Goal: Task Accomplishment & Management: Use online tool/utility

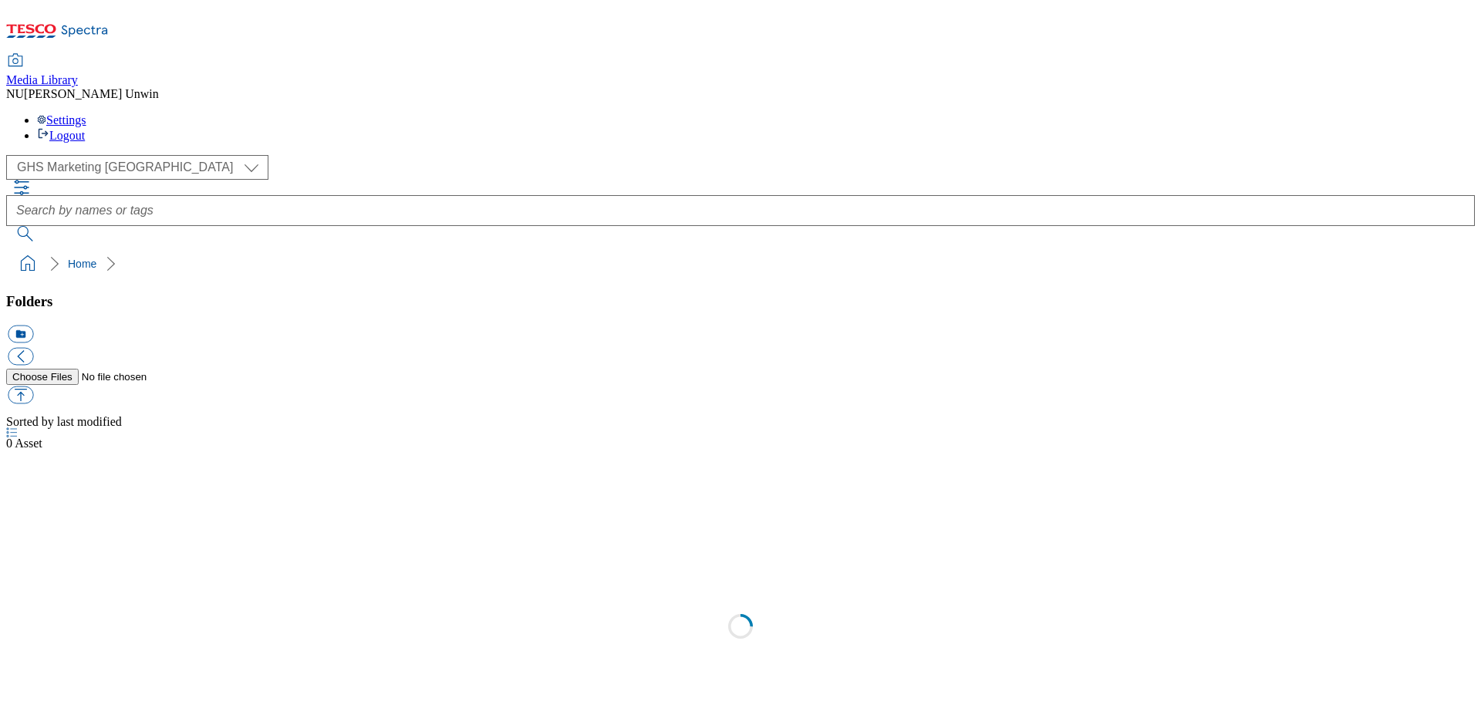
scroll to position [2, 0]
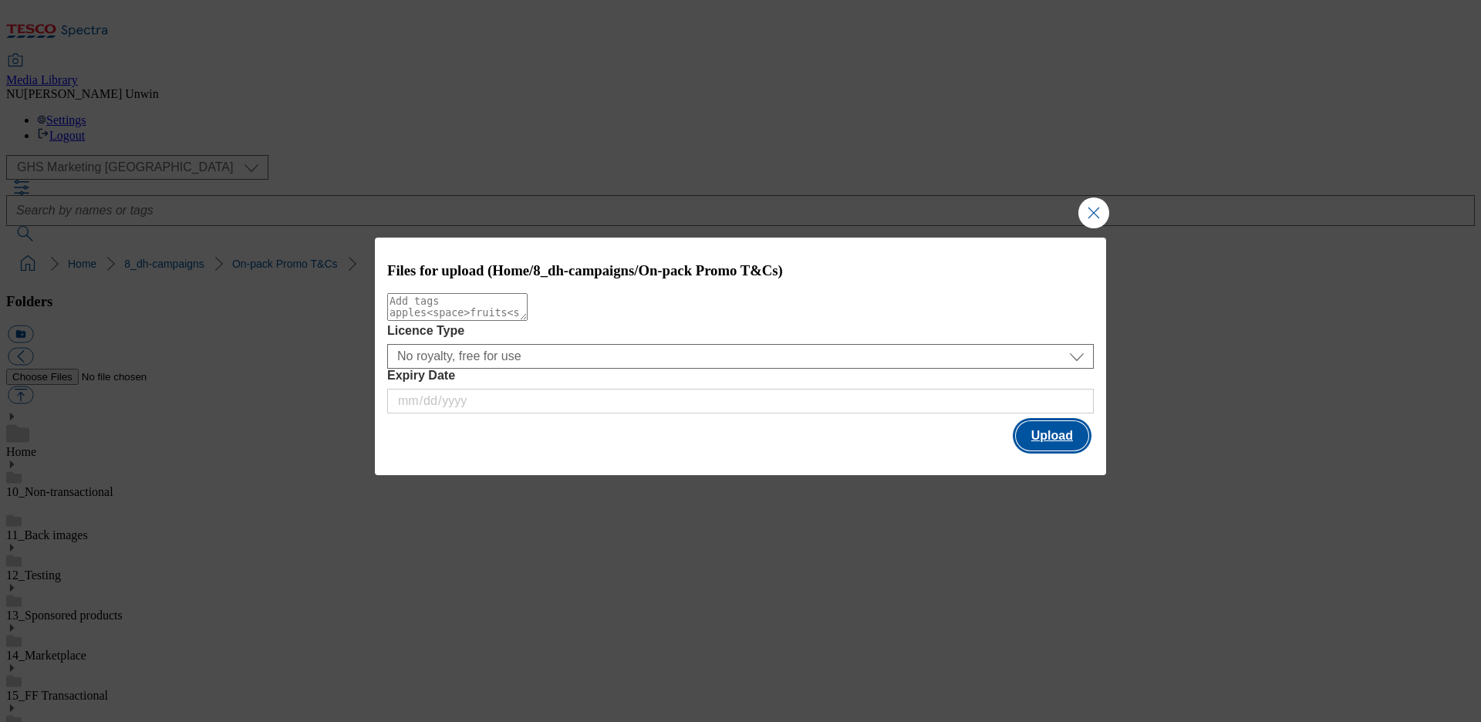
click at [1047, 429] on button "Upload" at bounding box center [1052, 435] width 73 height 29
